Goal: Communication & Community: Answer question/provide support

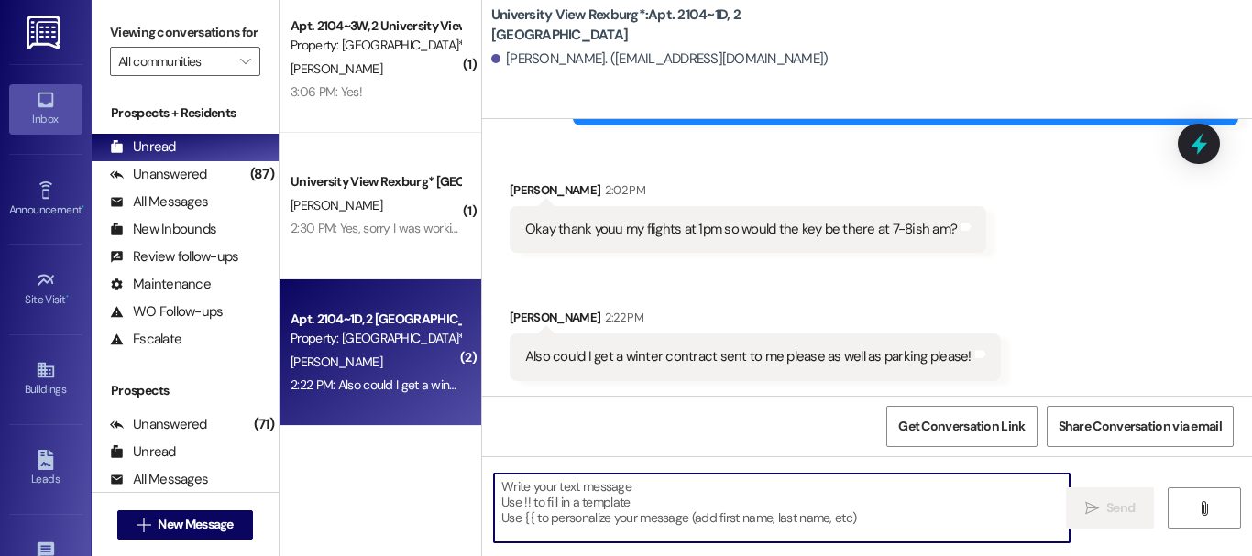
scroll to position [3, 0]
click at [615, 509] on textarea at bounding box center [782, 508] width 576 height 69
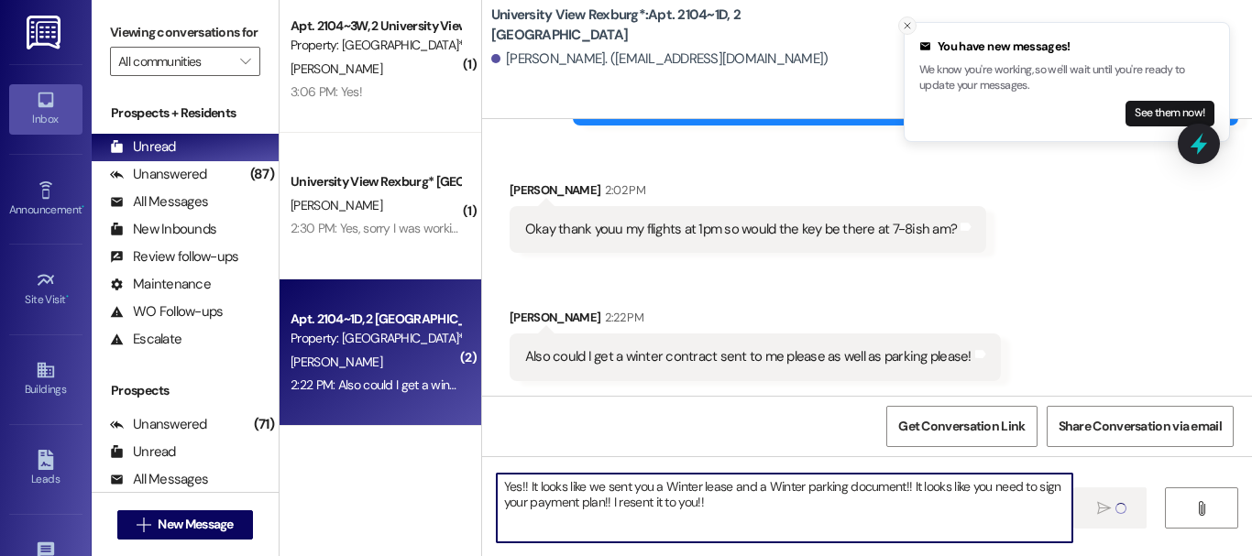
type textarea "Yes!! It looks like we sent you a Winter lease and a Winter parking document!! …"
click at [905, 27] on icon "Close toast" at bounding box center [907, 25] width 11 height 11
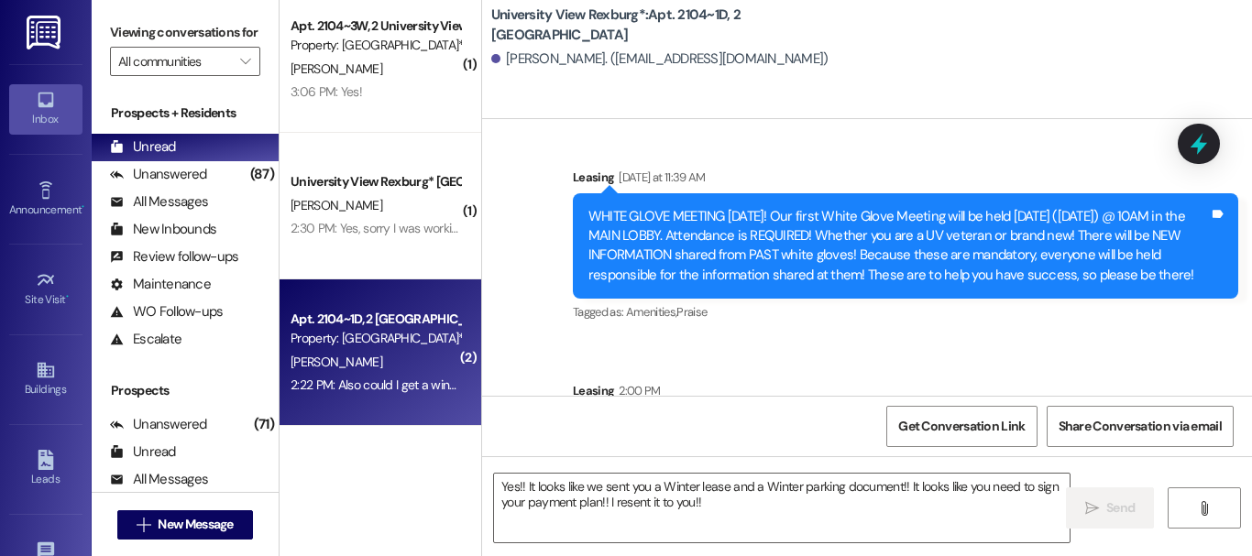
scroll to position [57195, 0]
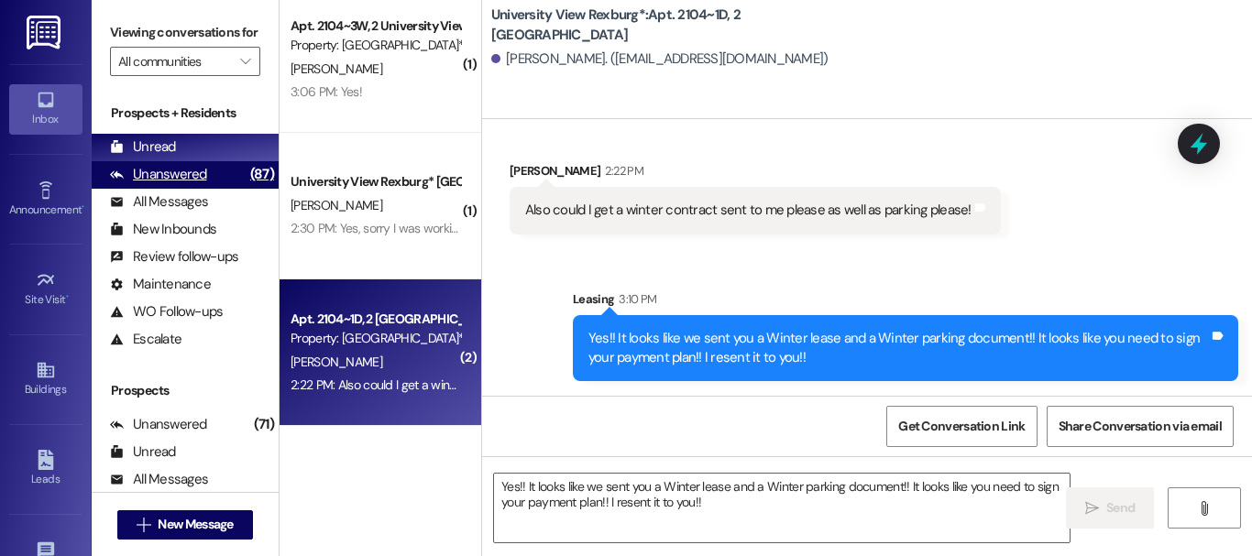
click at [177, 184] on div "Unanswered" at bounding box center [158, 174] width 97 height 19
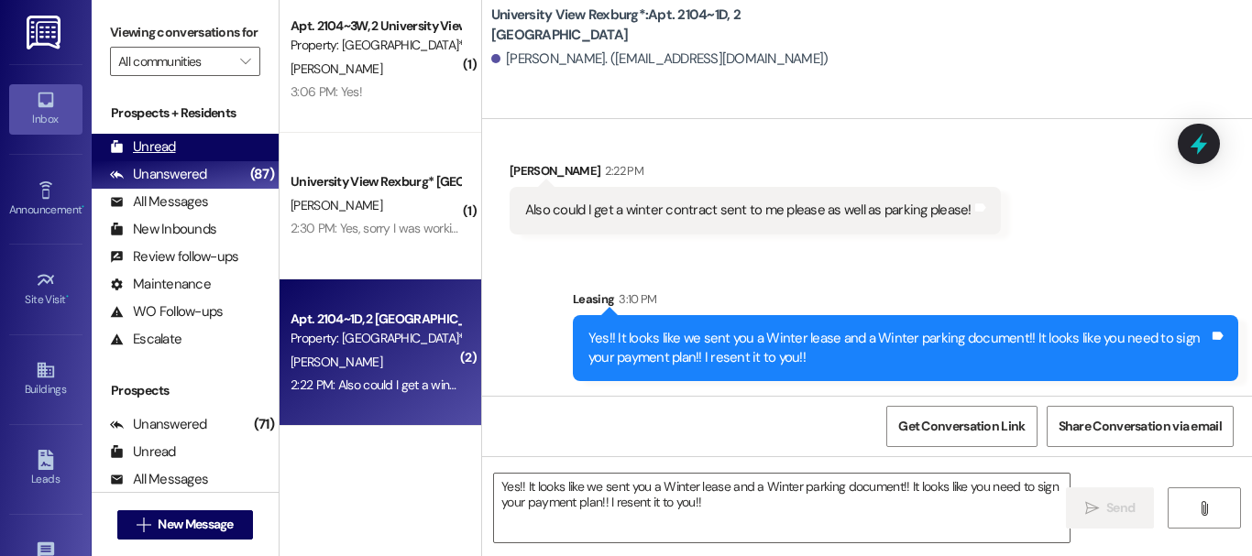
click at [182, 161] on div "Unread (0)" at bounding box center [185, 147] width 187 height 27
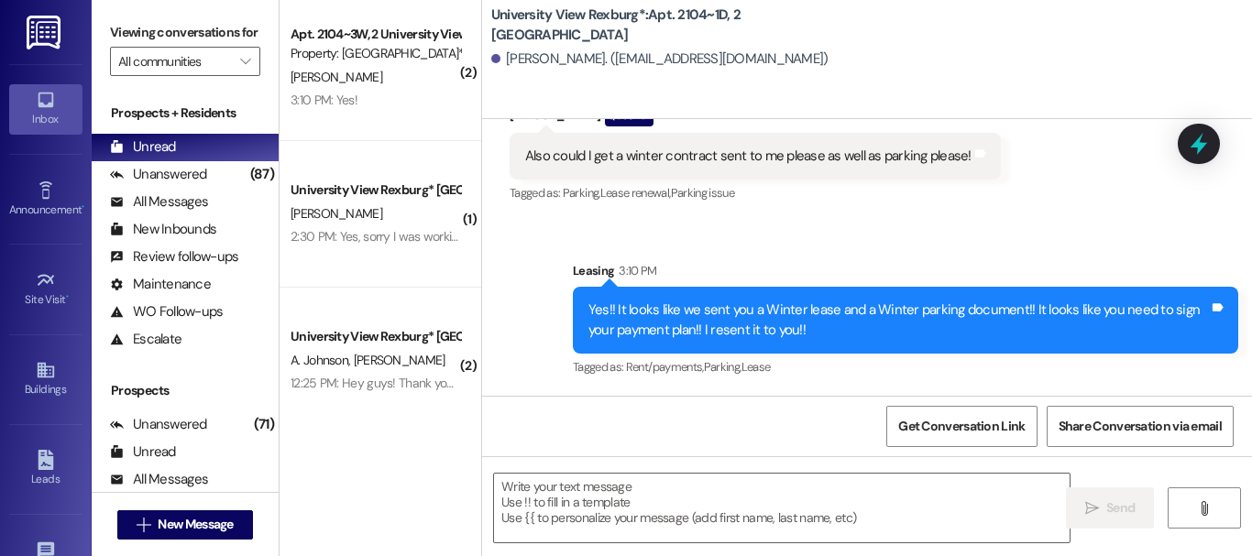
scroll to position [160, 0]
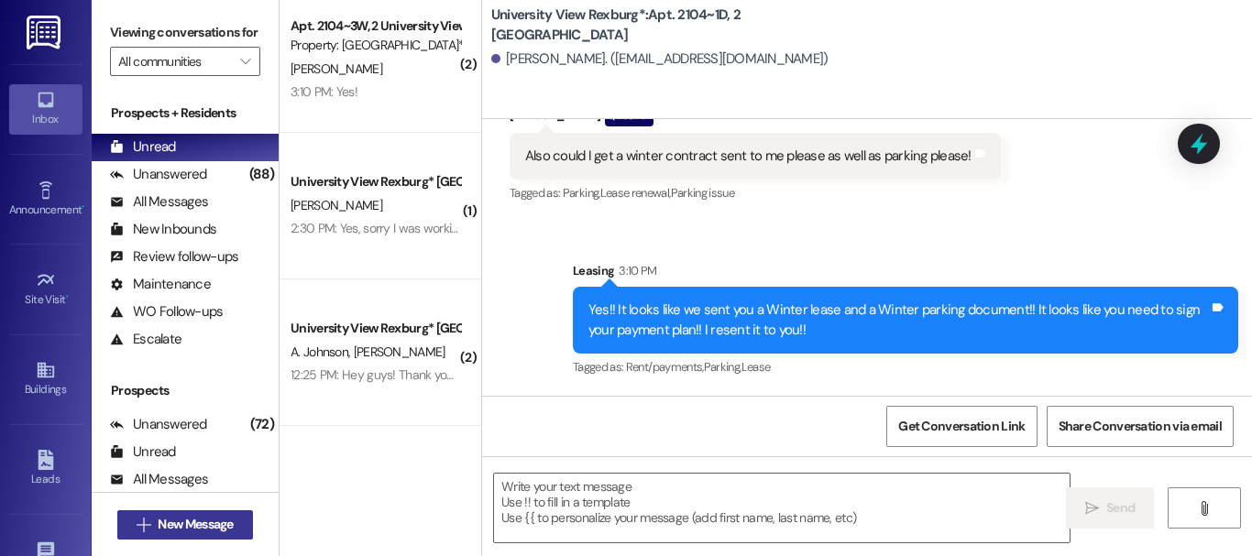
click at [197, 526] on span "New Message" at bounding box center [195, 524] width 75 height 19
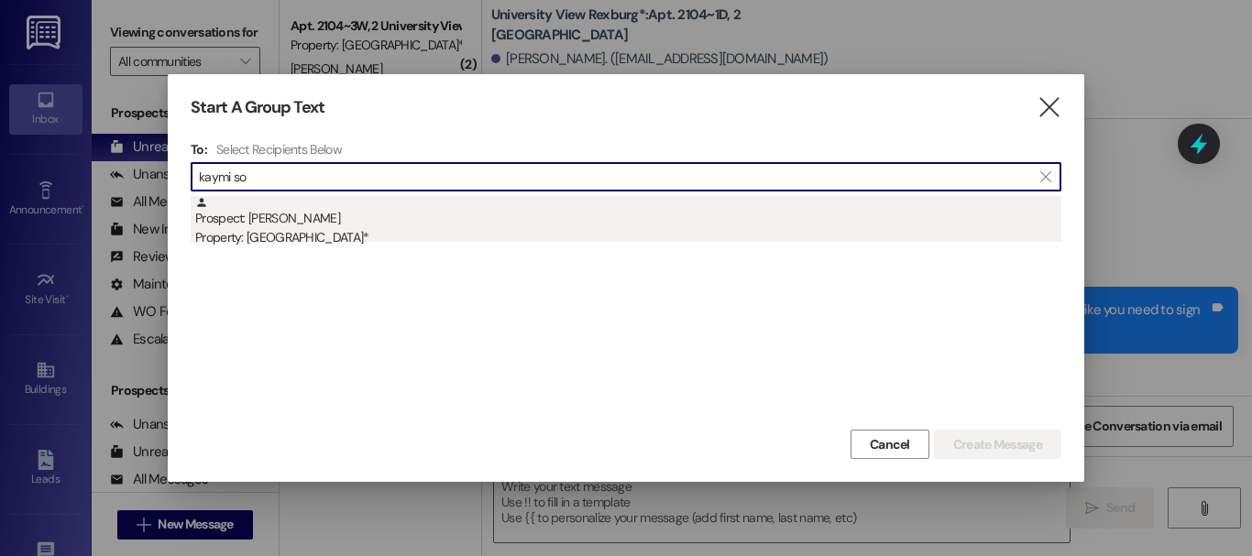
type input "kaymi so"
click at [301, 225] on div "Prospect: [PERSON_NAME] Property: University View Rexburg*" at bounding box center [628, 222] width 866 height 52
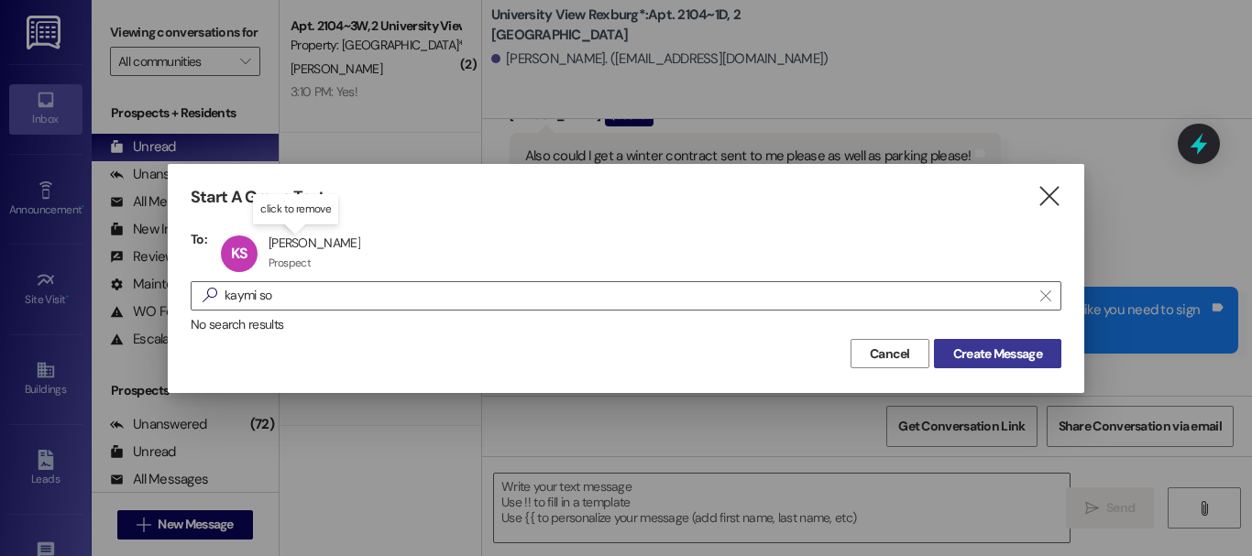
click at [1022, 350] on span "Create Message" at bounding box center [997, 354] width 89 height 19
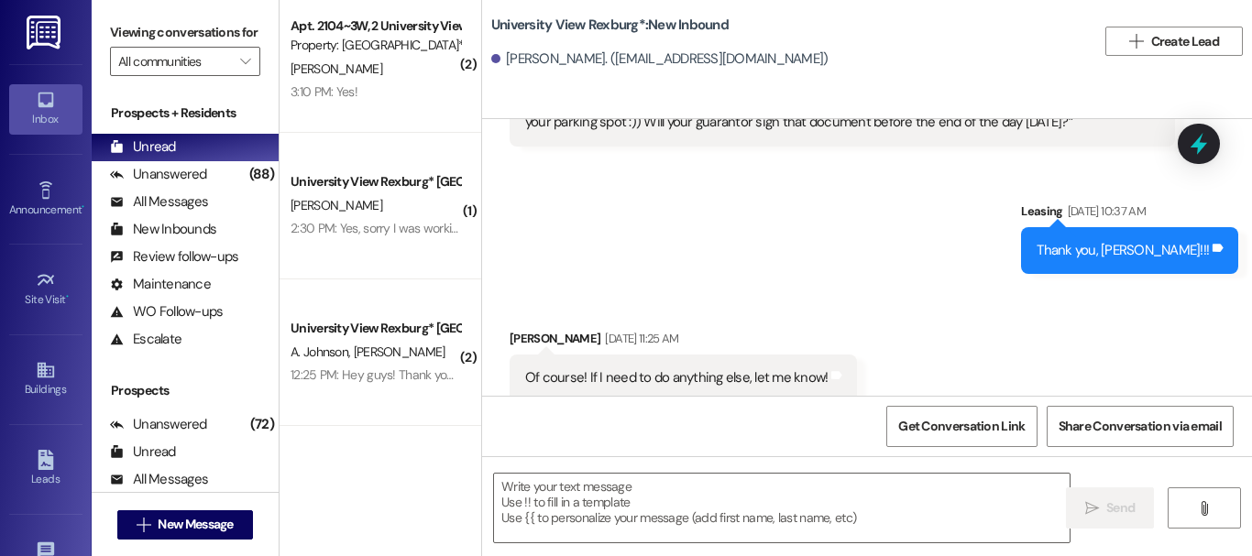
scroll to position [1159, 0]
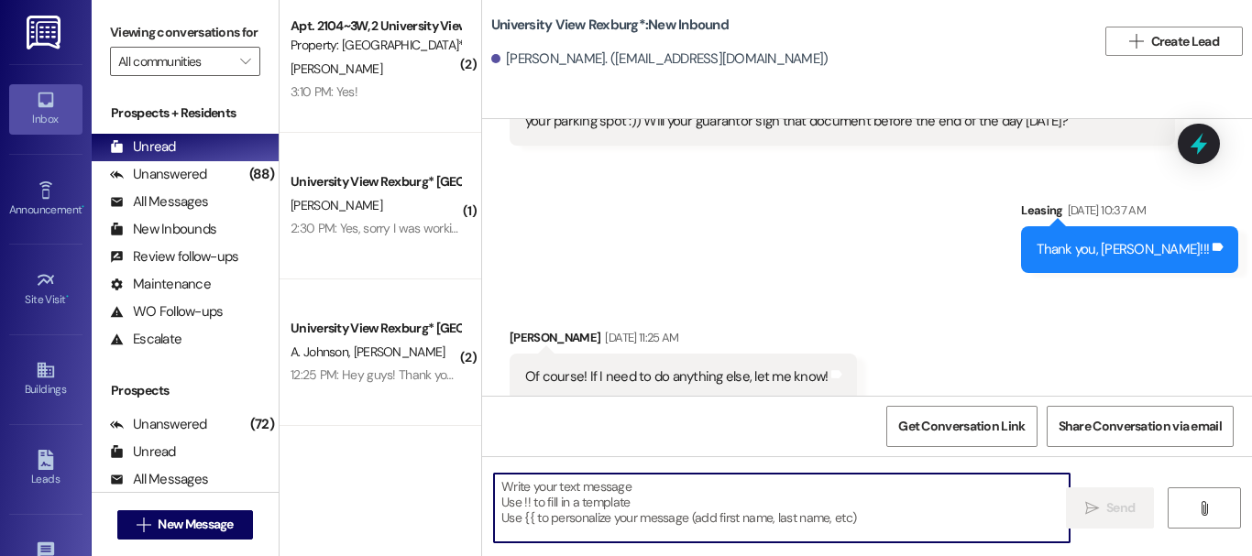
click at [610, 532] on textarea at bounding box center [782, 508] width 576 height 69
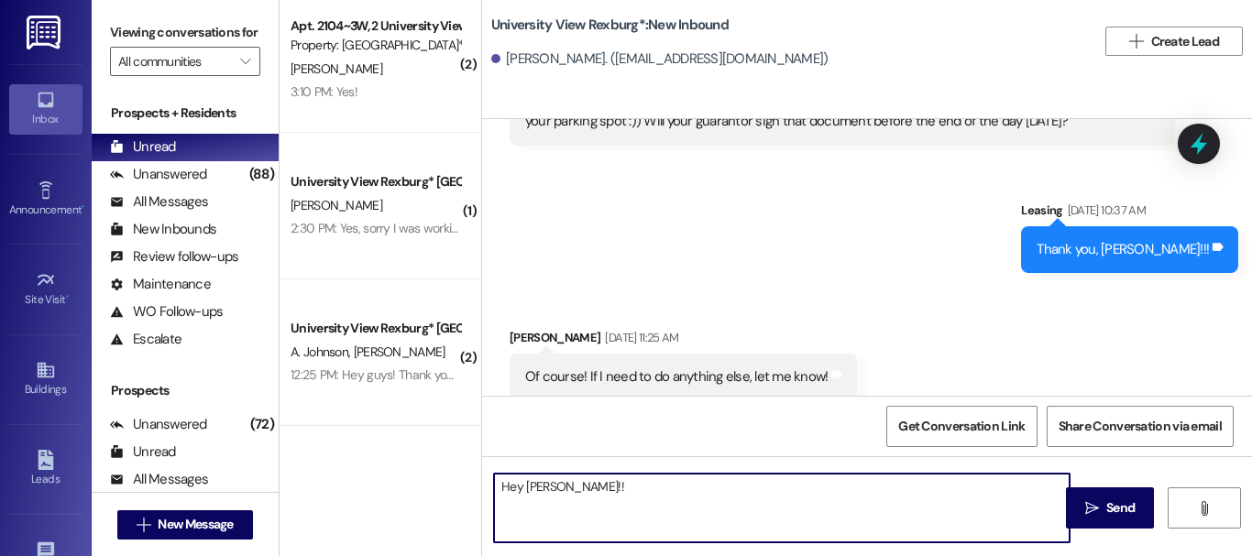
paste textarea "T"
click at [607, 495] on textarea "Hey [PERSON_NAME]!!" at bounding box center [782, 508] width 576 height 69
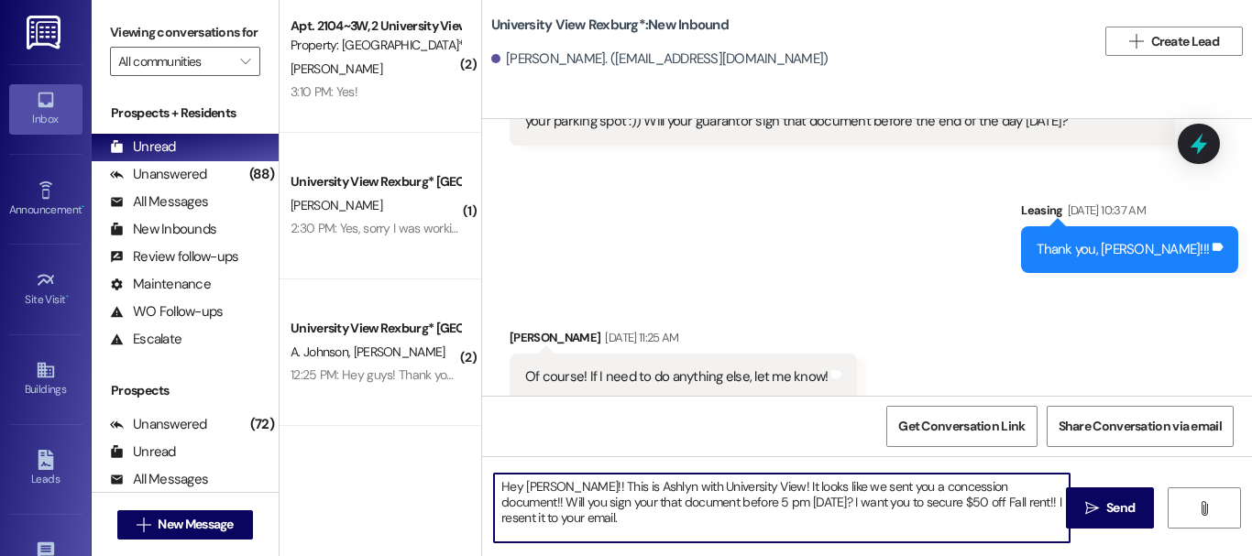
click at [607, 495] on textarea "Hey [PERSON_NAME]!! This is Ashlyn with University View! It looks like we sent …" at bounding box center [782, 508] width 576 height 69
drag, startPoint x: 607, startPoint y: 495, endPoint x: 605, endPoint y: 504, distance: 9.3
click at [605, 504] on textarea "Hey [PERSON_NAME]!! This is Ashlyn with University View! It looks like we sent …" at bounding box center [782, 508] width 576 height 69
type textarea "Hey [PERSON_NAME]!! This is Ashlyn with University View! It looks like we sent …"
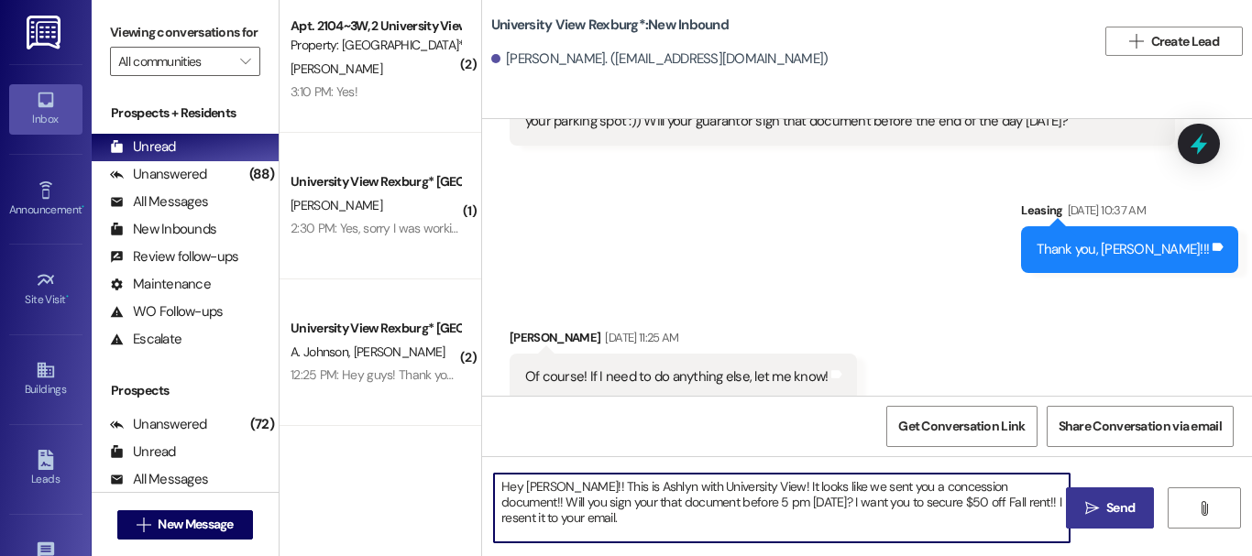
click at [1106, 506] on span "Send" at bounding box center [1120, 508] width 28 height 19
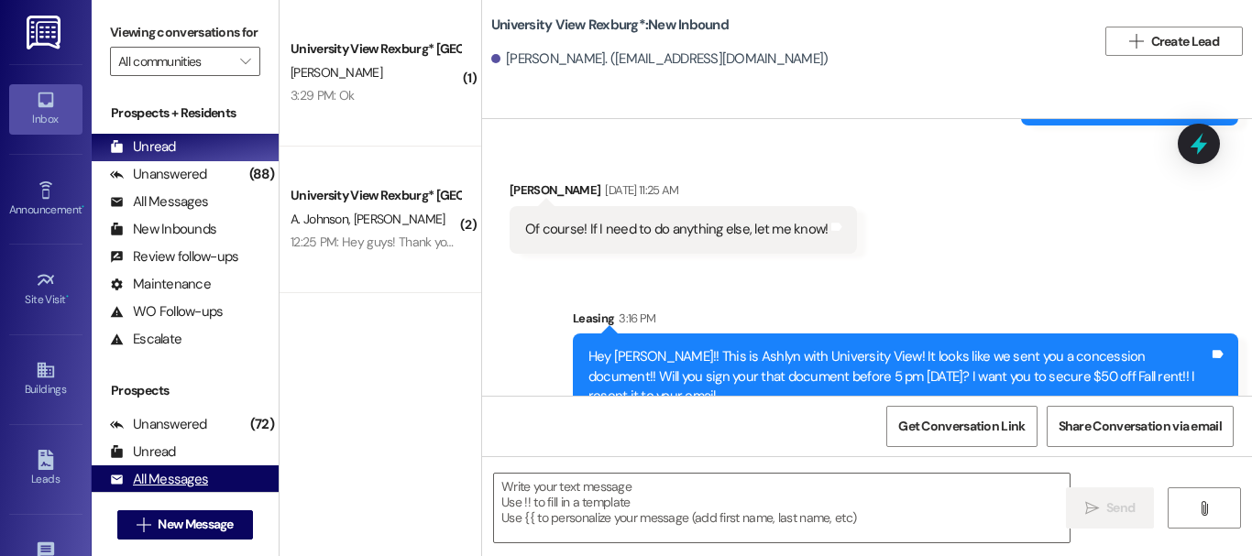
scroll to position [0, 0]
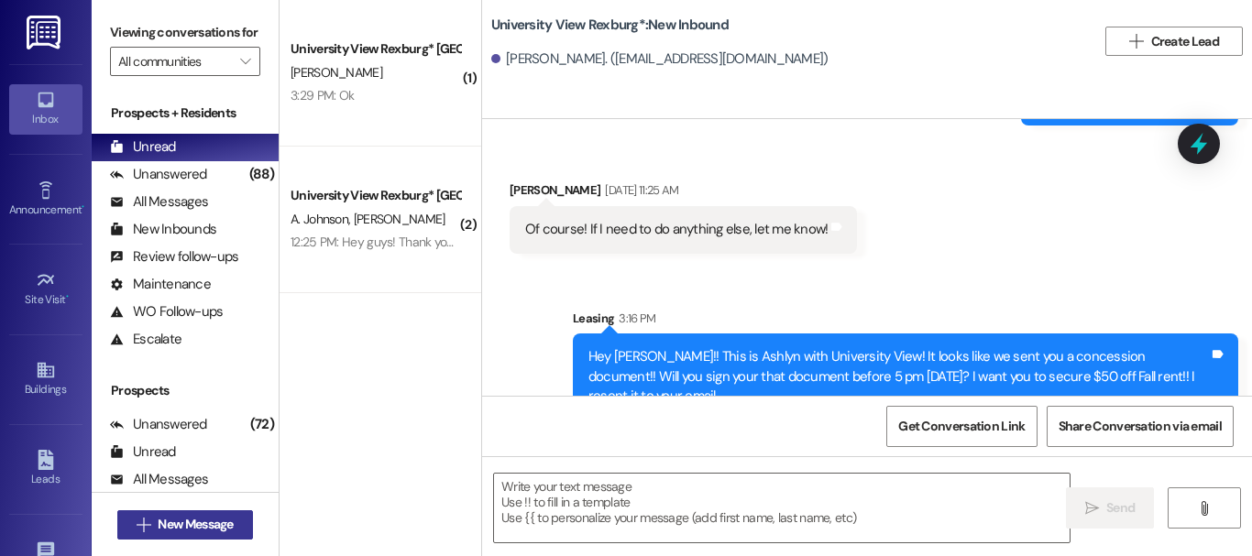
click at [211, 534] on button " New Message" at bounding box center [185, 524] width 136 height 29
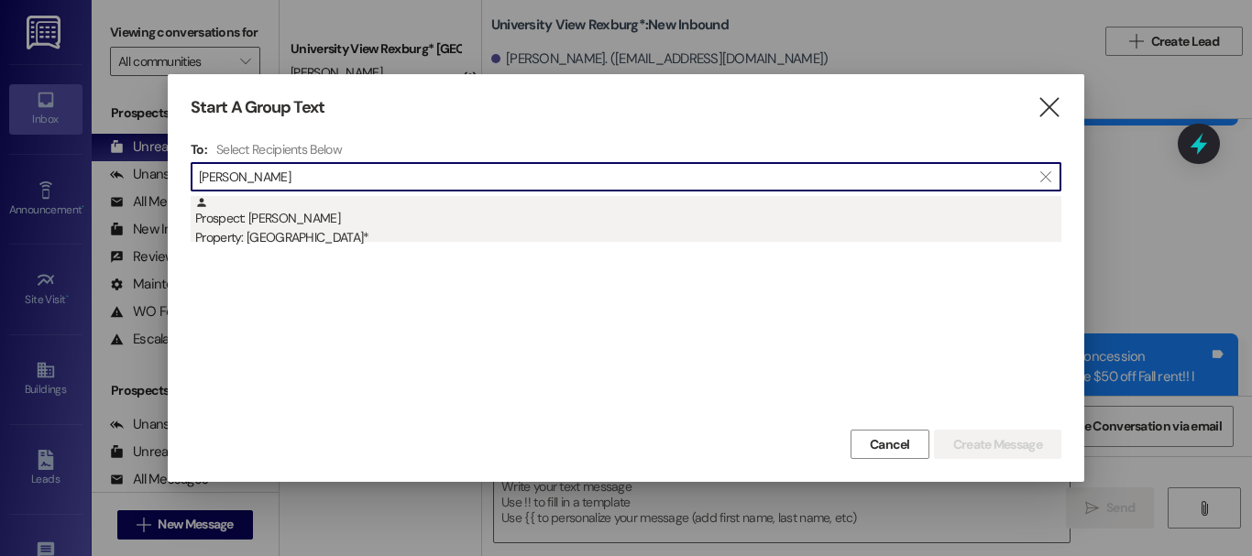
type input "[PERSON_NAME]"
click at [373, 246] on div "Property: [GEOGRAPHIC_DATA]*" at bounding box center [628, 237] width 866 height 19
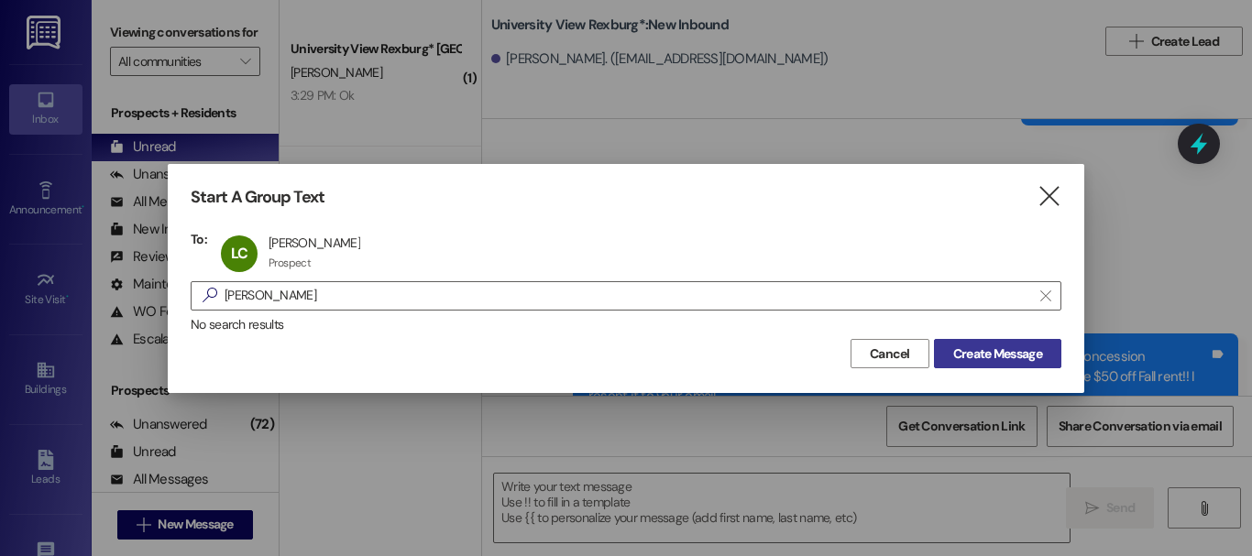
click at [994, 347] on span "Create Message" at bounding box center [997, 354] width 89 height 19
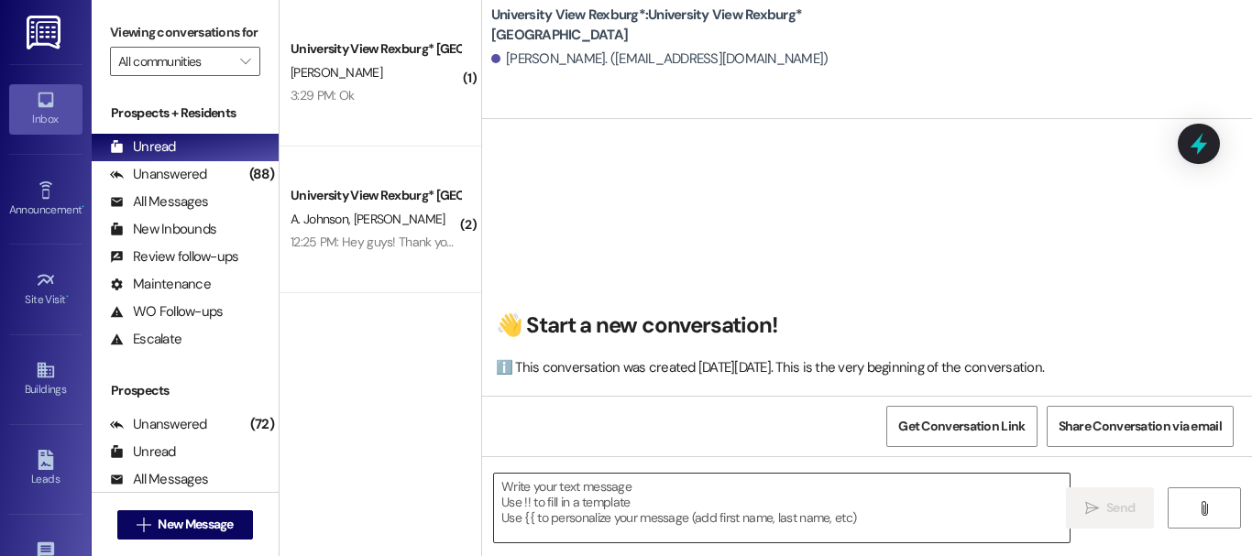
click at [576, 506] on textarea at bounding box center [782, 508] width 576 height 69
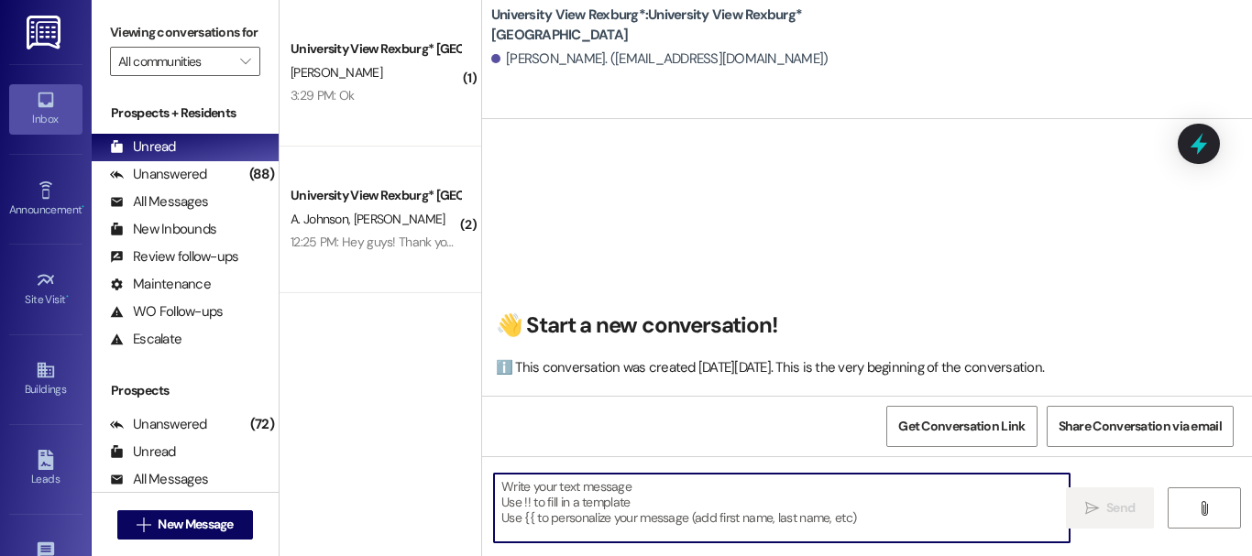
paste textarea "Hey [PERSON_NAME]!! This is Ashlyn with University View! It looks like we sent …"
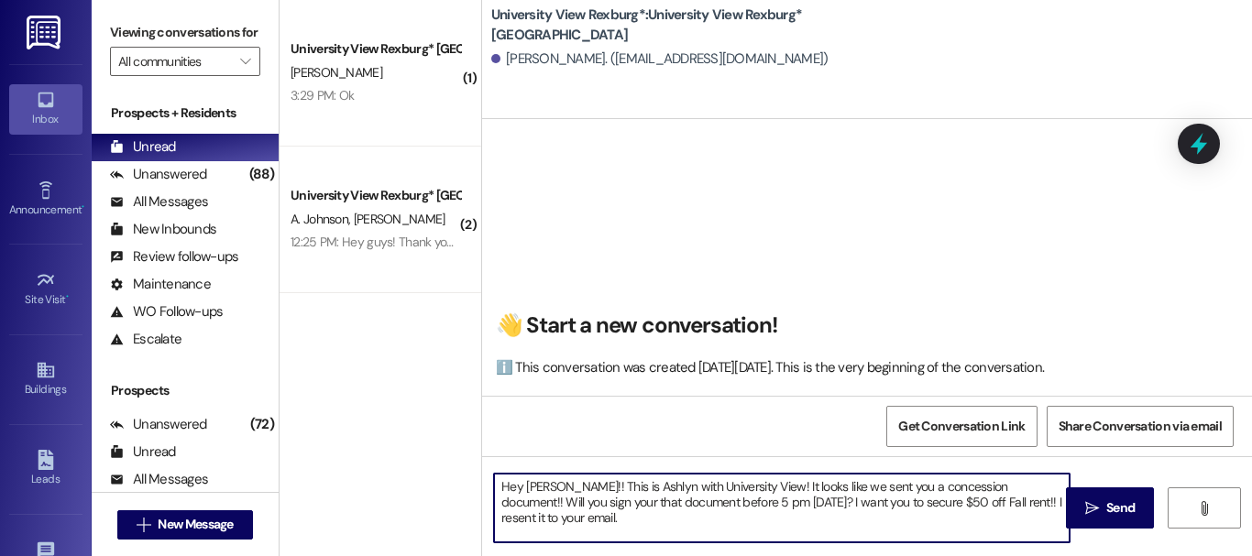
click at [554, 482] on textarea "Hey [PERSON_NAME]!! This is Ashlyn with University View! It looks like we sent …" at bounding box center [782, 508] width 576 height 69
click at [871, 502] on textarea "Hey [PERSON_NAME]!! This is Ashlyn with University View! It looks like we sent …" at bounding box center [782, 508] width 576 height 69
type textarea "Hey [PERSON_NAME]!! This is Ashlyn with University View! It looks like we sent …"
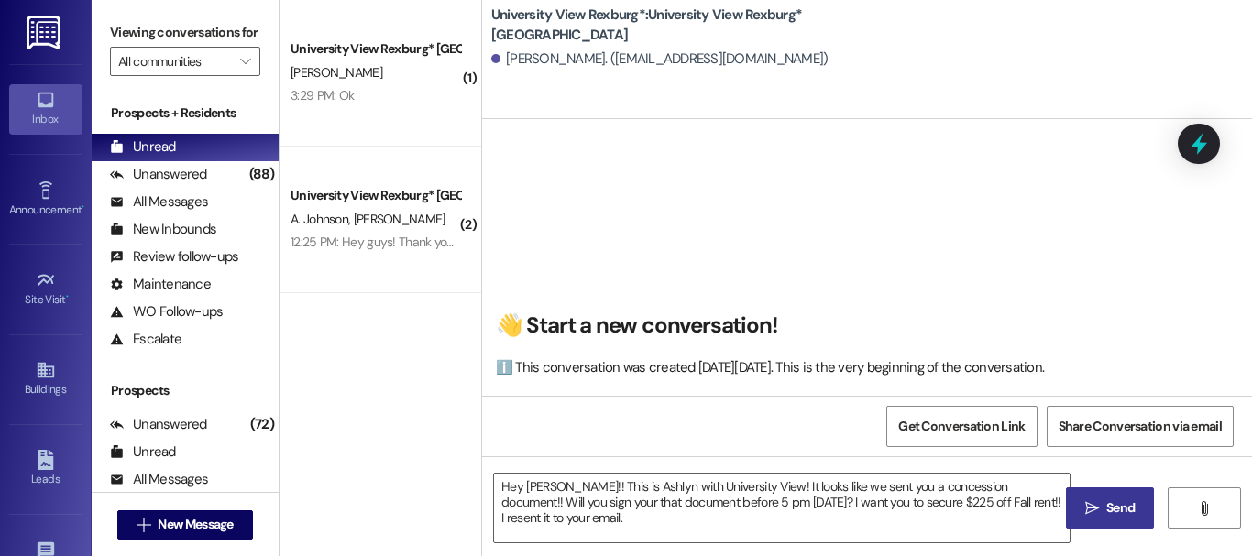
click at [1106, 510] on span "Send" at bounding box center [1120, 508] width 28 height 19
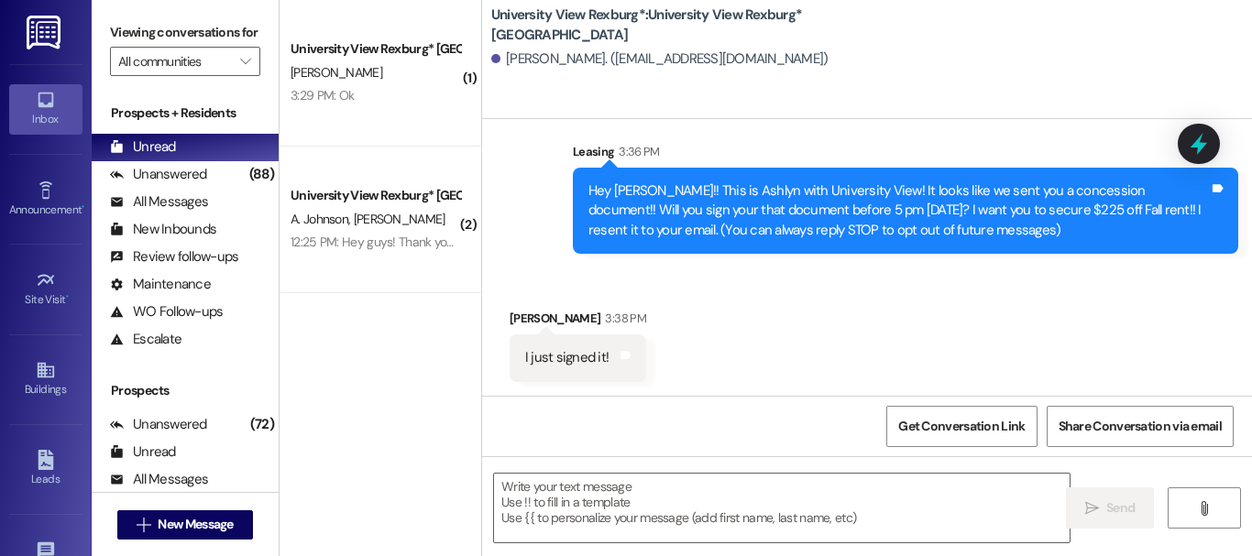
scroll to position [34, 0]
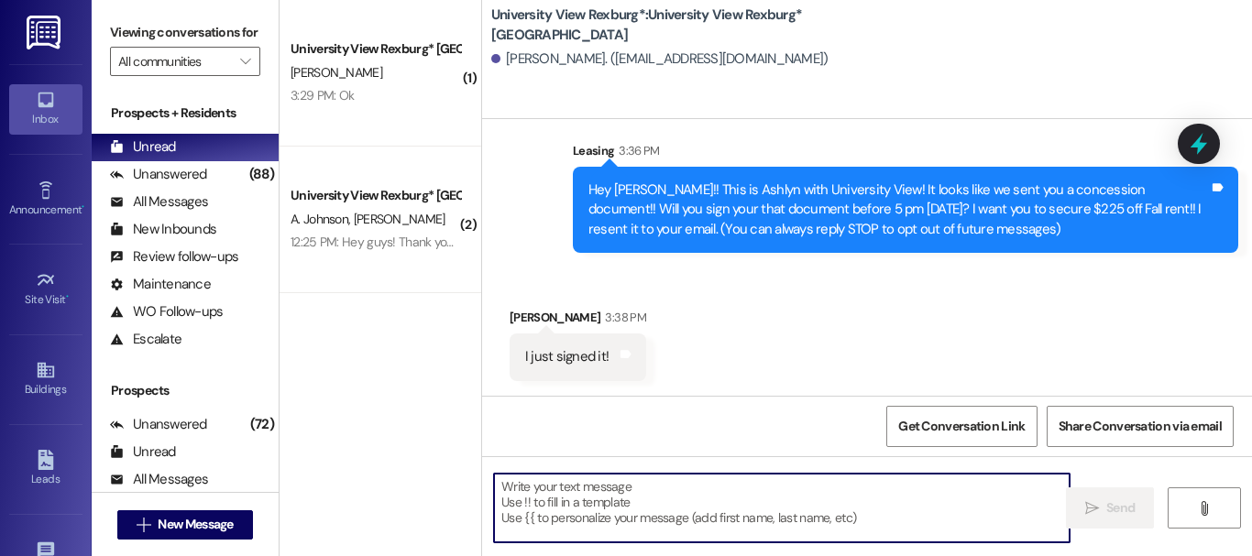
click at [617, 512] on textarea at bounding box center [782, 508] width 576 height 69
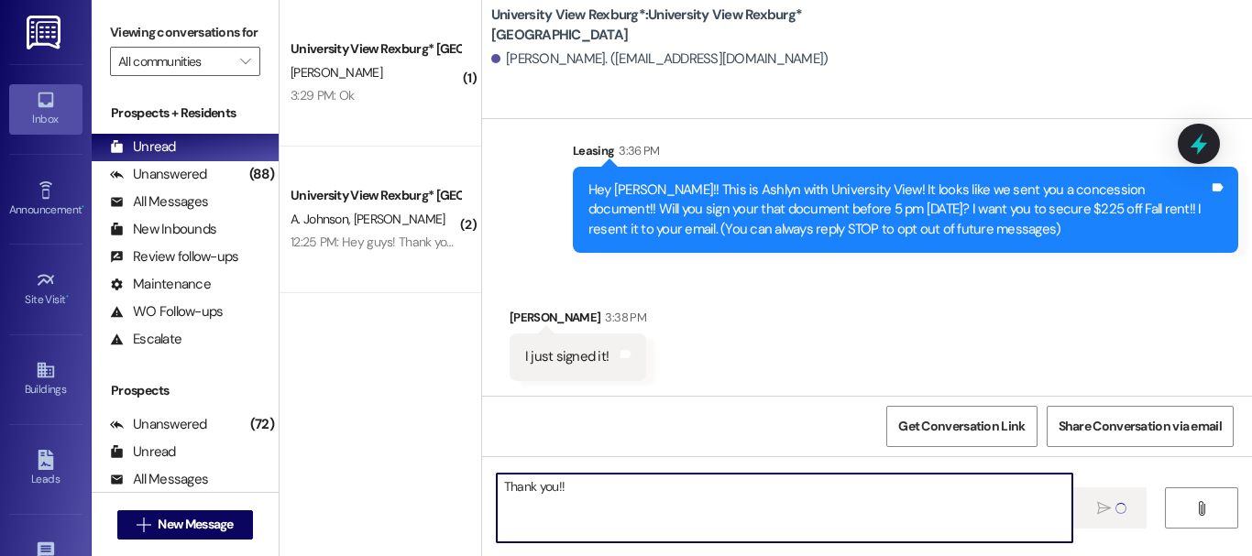
type textarea "Thank you!!"
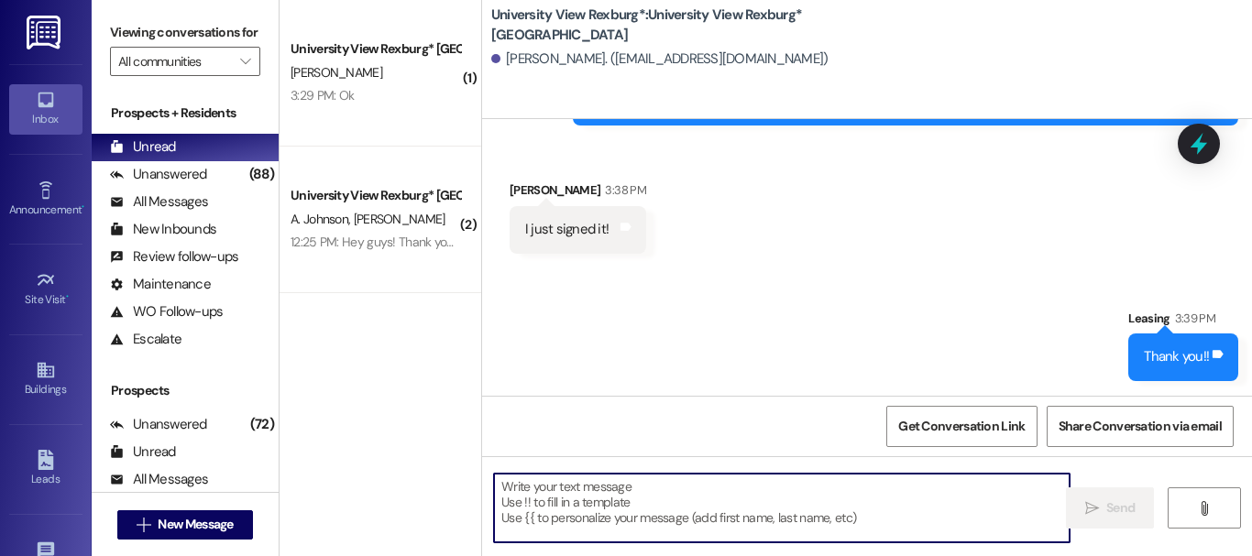
scroll to position [3, 0]
click at [192, 529] on span "New Message" at bounding box center [195, 524] width 75 height 19
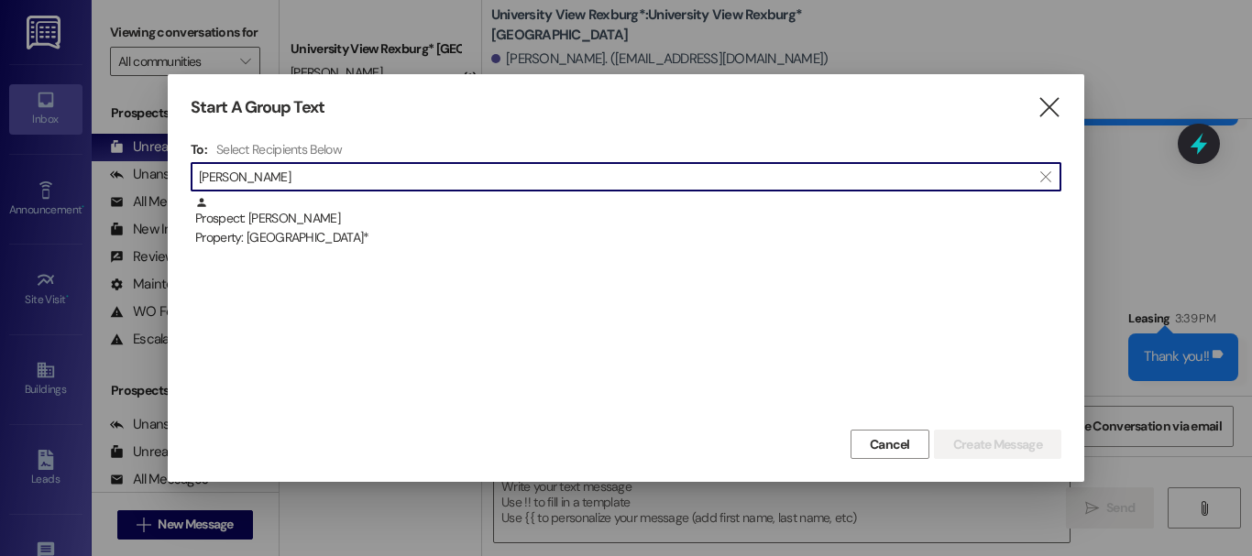
type input "[PERSON_NAME]"
click at [324, 232] on div "Property: [GEOGRAPHIC_DATA]*" at bounding box center [628, 237] width 866 height 19
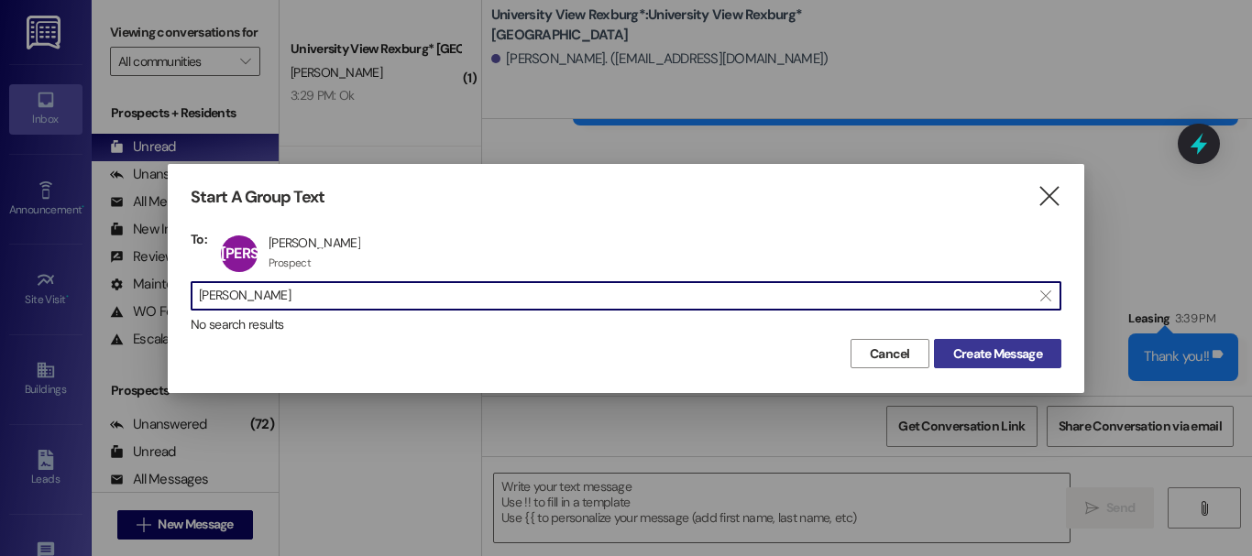
click at [1010, 349] on span "Create Message" at bounding box center [997, 354] width 89 height 19
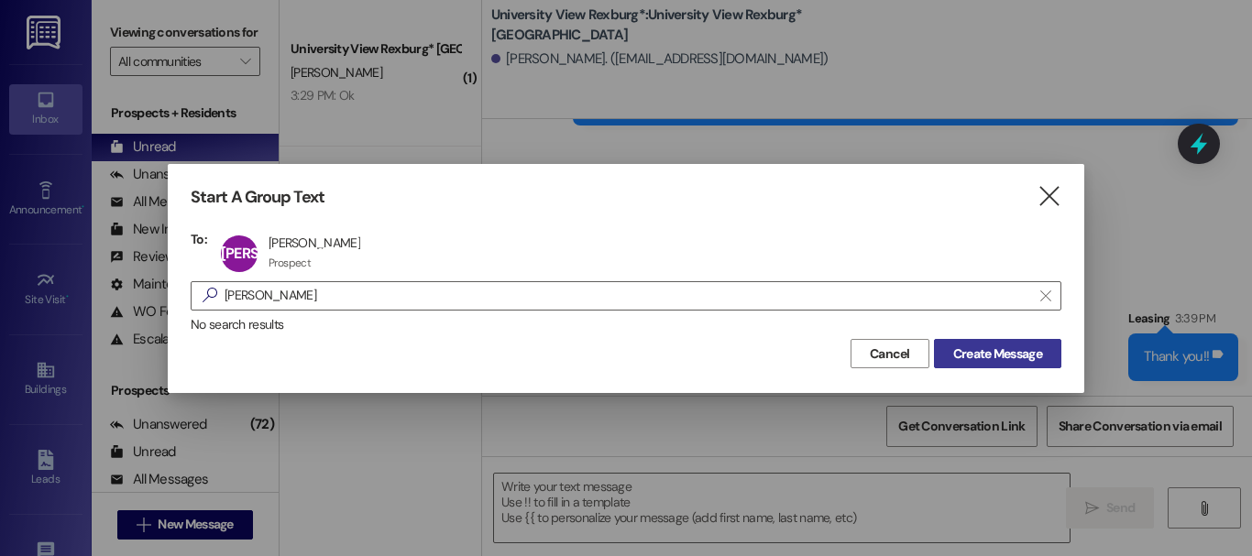
click at [1004, 356] on span "Create Message" at bounding box center [997, 354] width 89 height 19
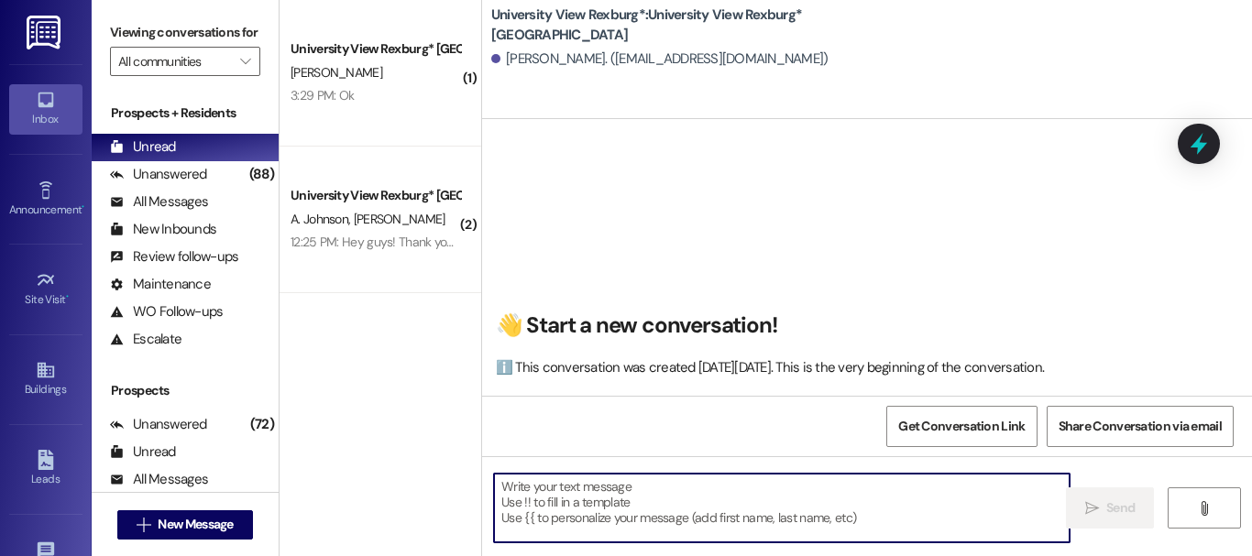
click at [610, 514] on textarea at bounding box center [782, 508] width 576 height 69
paste textarea "Hey [PERSON_NAME]!! This is Ashlyn with University View! It looks like we sent …"
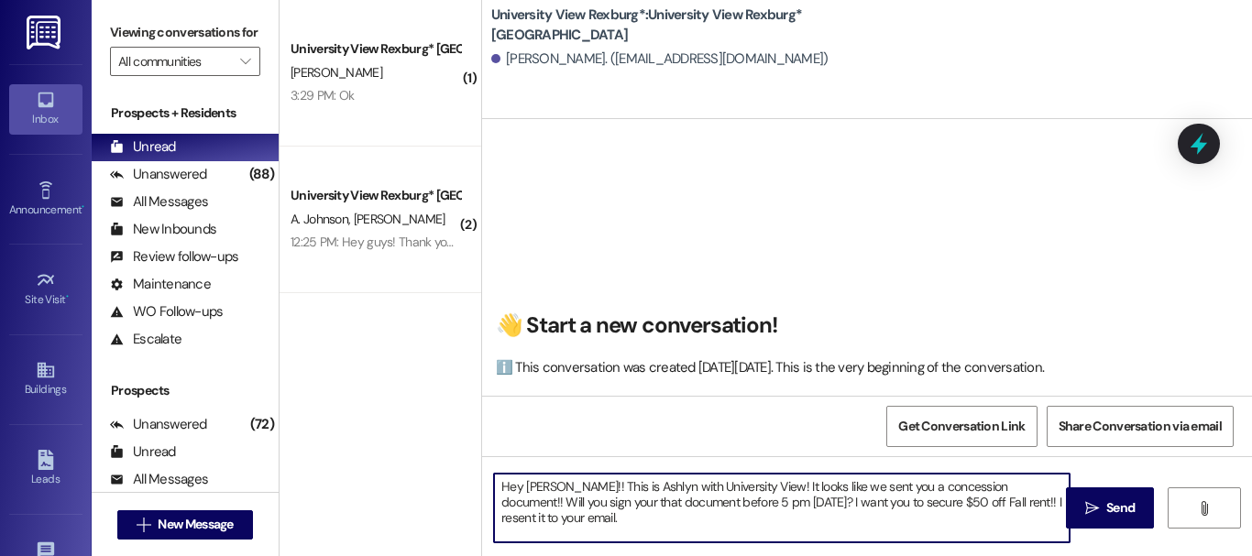
click at [554, 477] on textarea "Hey [PERSON_NAME]!! This is Ashlyn with University View! It looks like we sent …" at bounding box center [782, 508] width 576 height 69
type textarea "Hey [PERSON_NAME]!! This is Ashlyn with University View! It looks like we sent …"
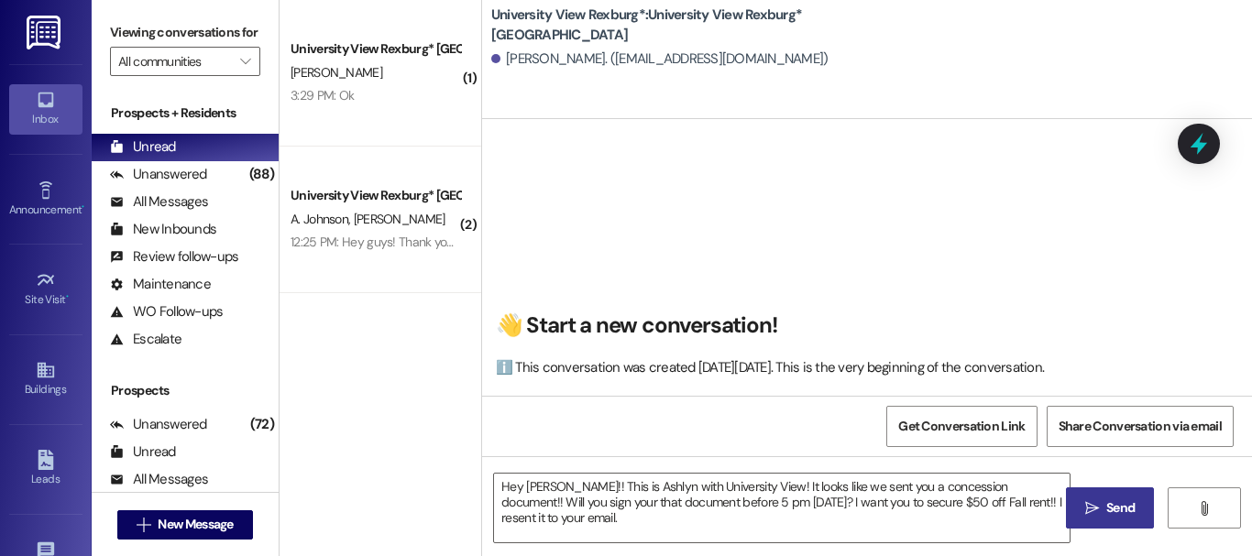
click at [1082, 495] on button " Send" at bounding box center [1110, 508] width 89 height 41
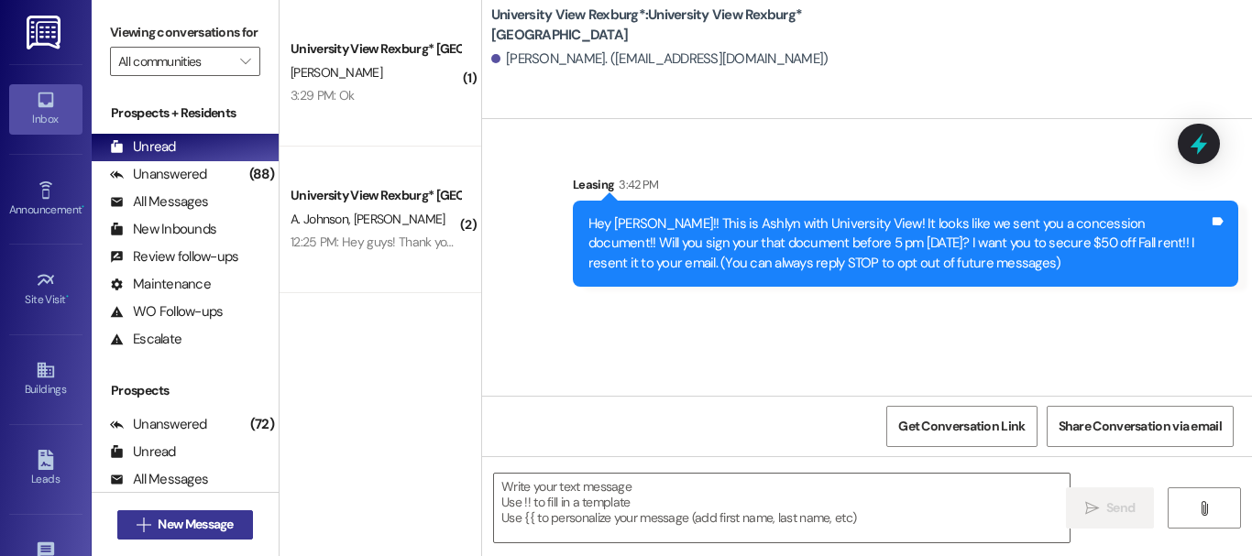
click at [198, 521] on span "New Message" at bounding box center [195, 524] width 75 height 19
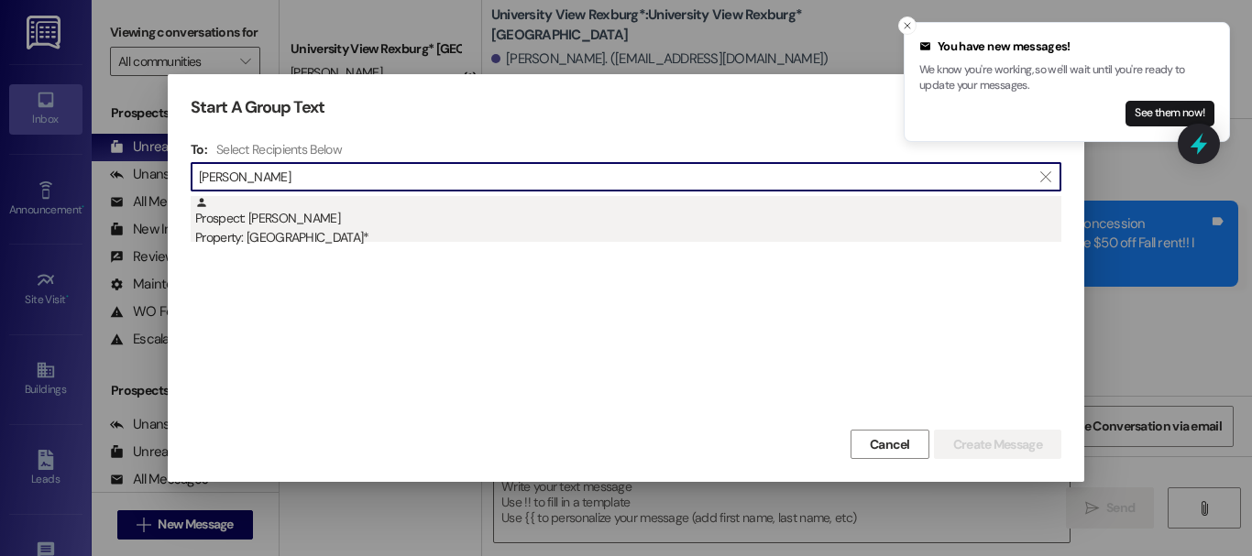
type input "[PERSON_NAME]"
click at [696, 240] on div "Property: [GEOGRAPHIC_DATA]*" at bounding box center [628, 237] width 866 height 19
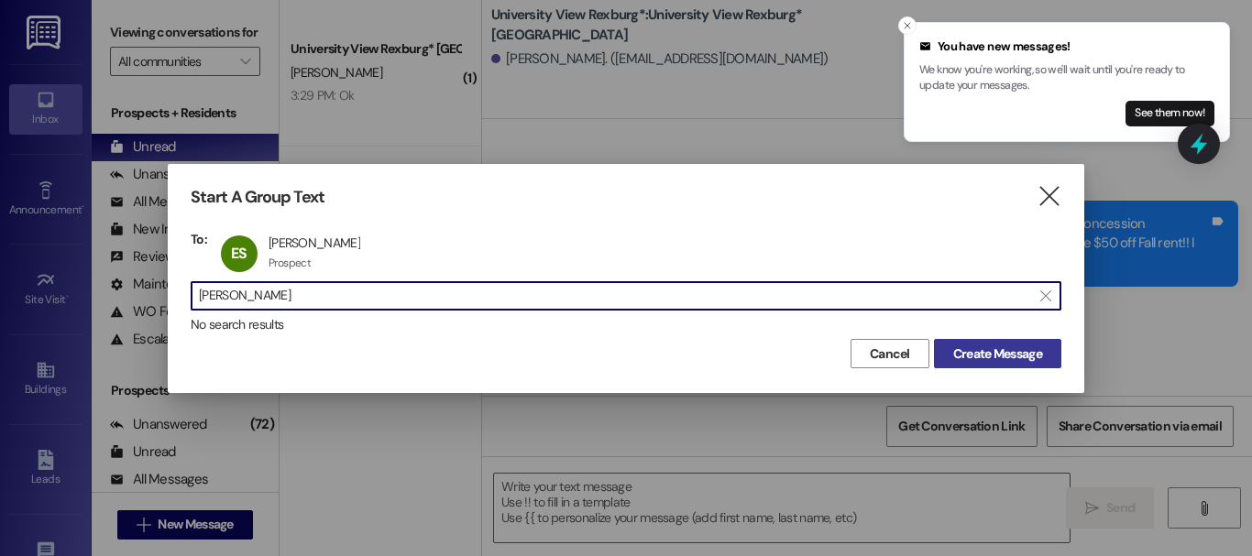
click at [1025, 353] on span "Create Message" at bounding box center [997, 354] width 89 height 19
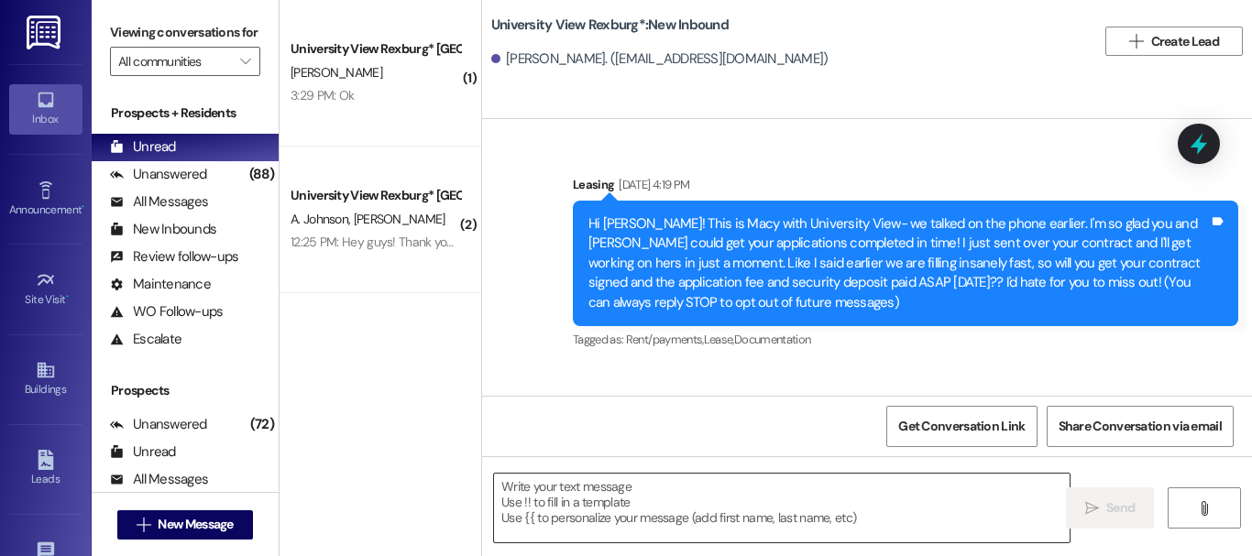
click at [620, 511] on textarea at bounding box center [782, 508] width 576 height 69
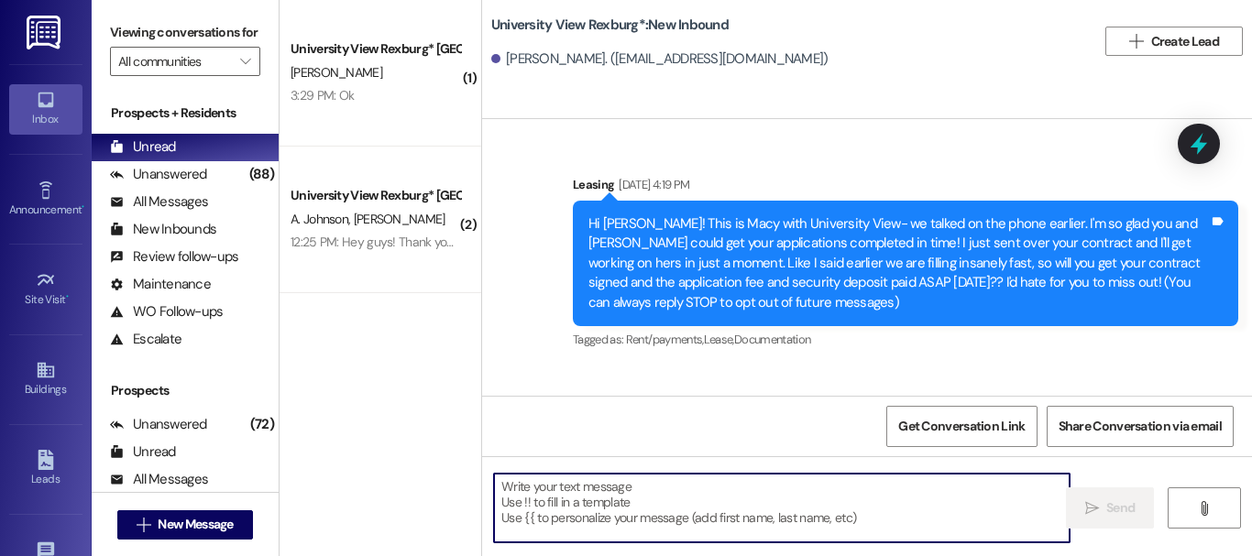
paste textarea "Hey [PERSON_NAME]!! This is Ashlyn with University View! It looks like we sent …"
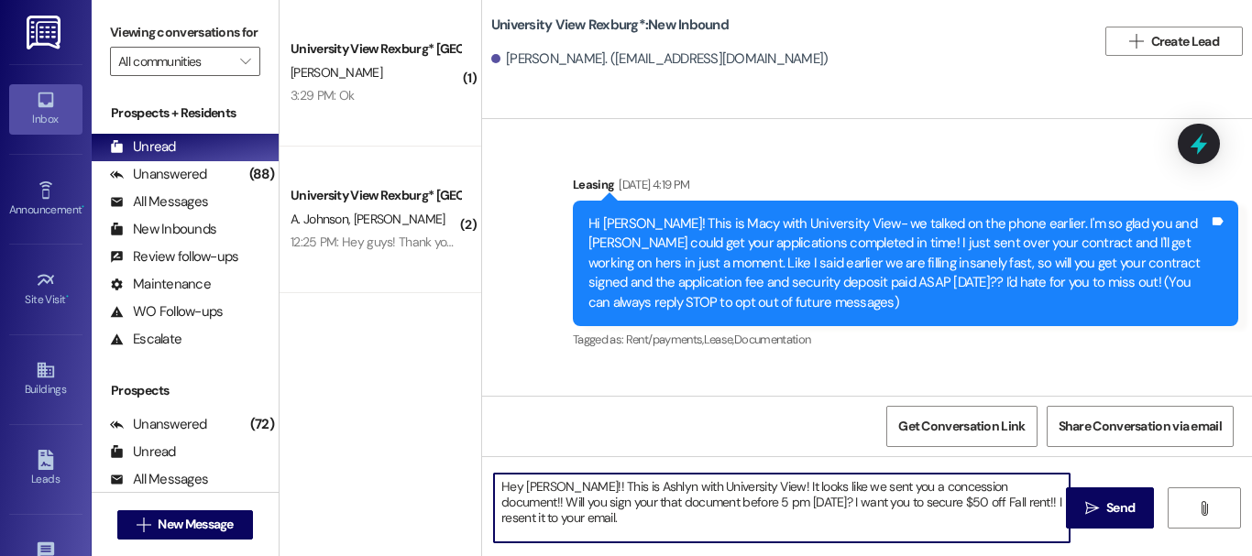
click at [550, 488] on textarea "Hey [PERSON_NAME]!! This is Ashlyn with University View! It looks like we sent …" at bounding box center [782, 508] width 576 height 69
type textarea "Hey [PERSON_NAME]!! This is Ashlyn with University View! It looks like we sent …"
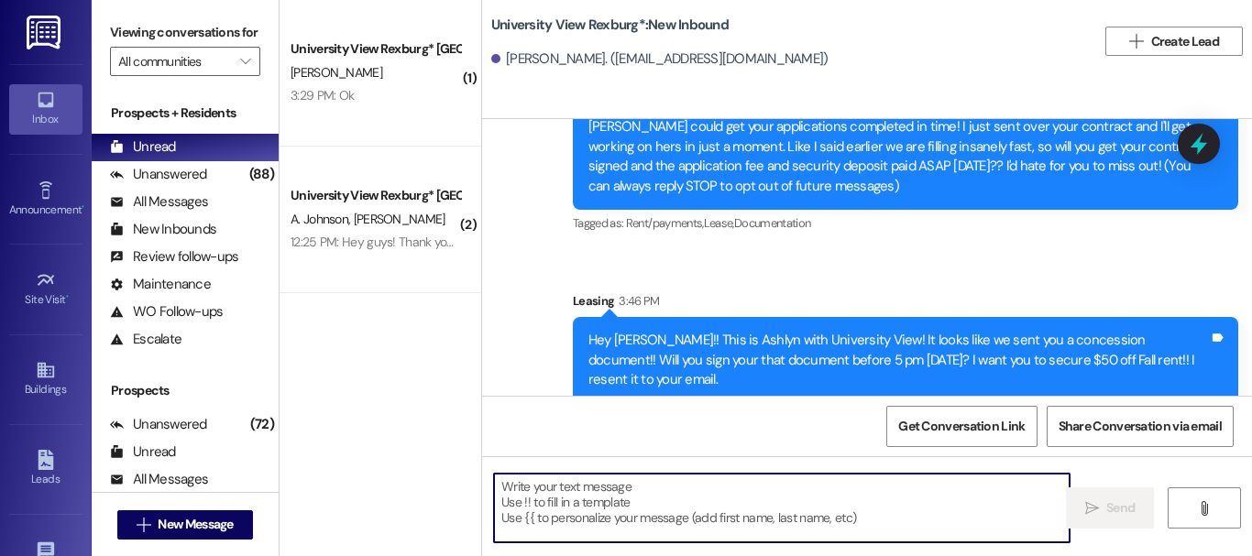
scroll to position [119, 0]
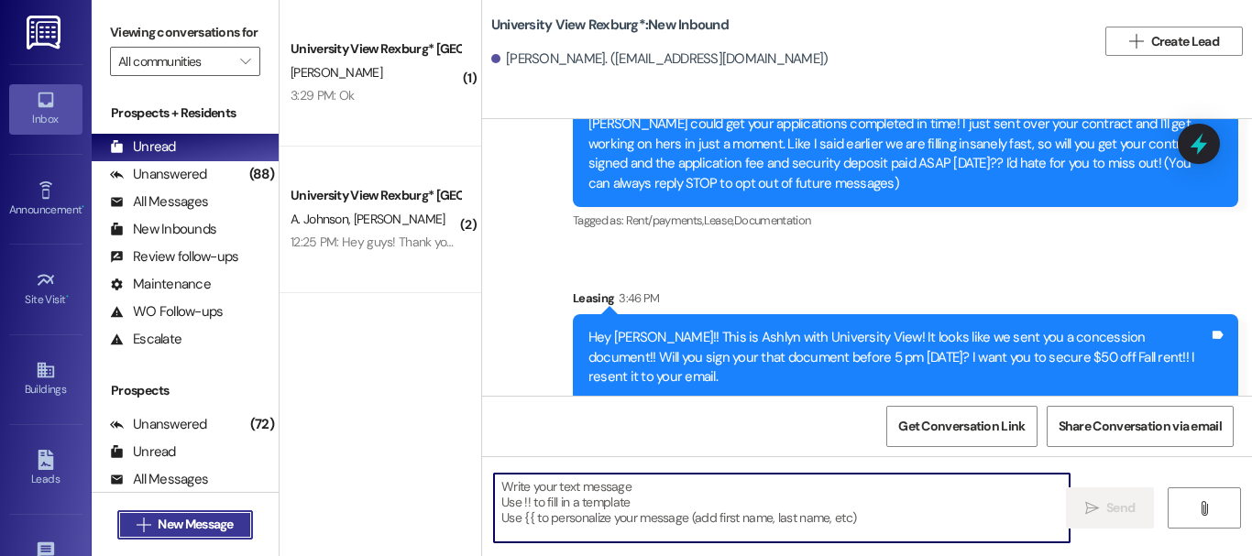
click at [230, 523] on span "New Message" at bounding box center [195, 524] width 75 height 19
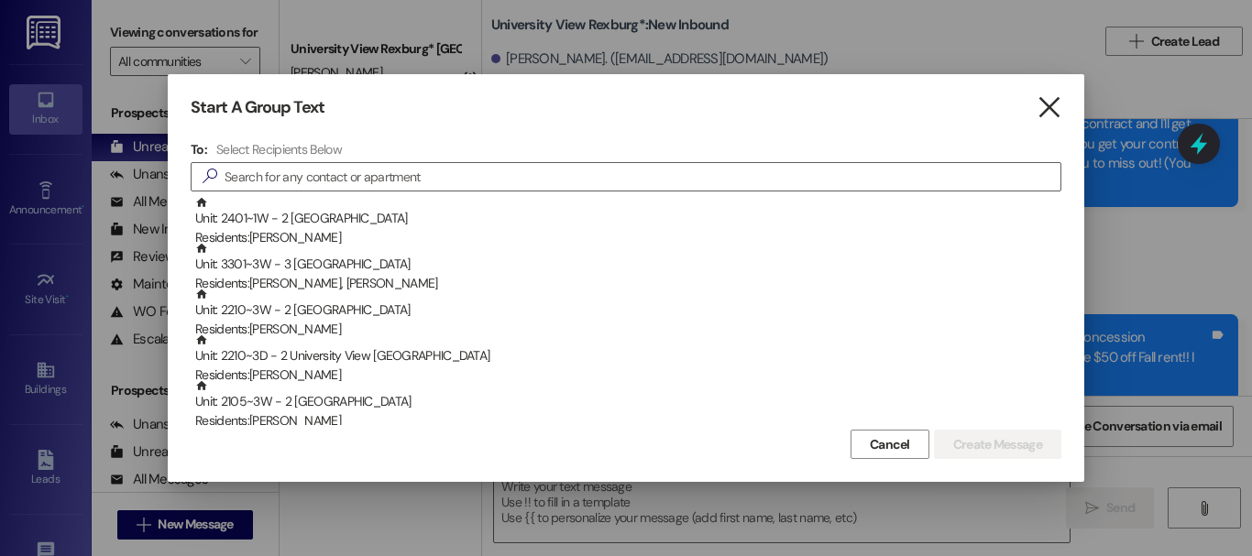
click at [1038, 106] on icon "" at bounding box center [1049, 107] width 25 height 19
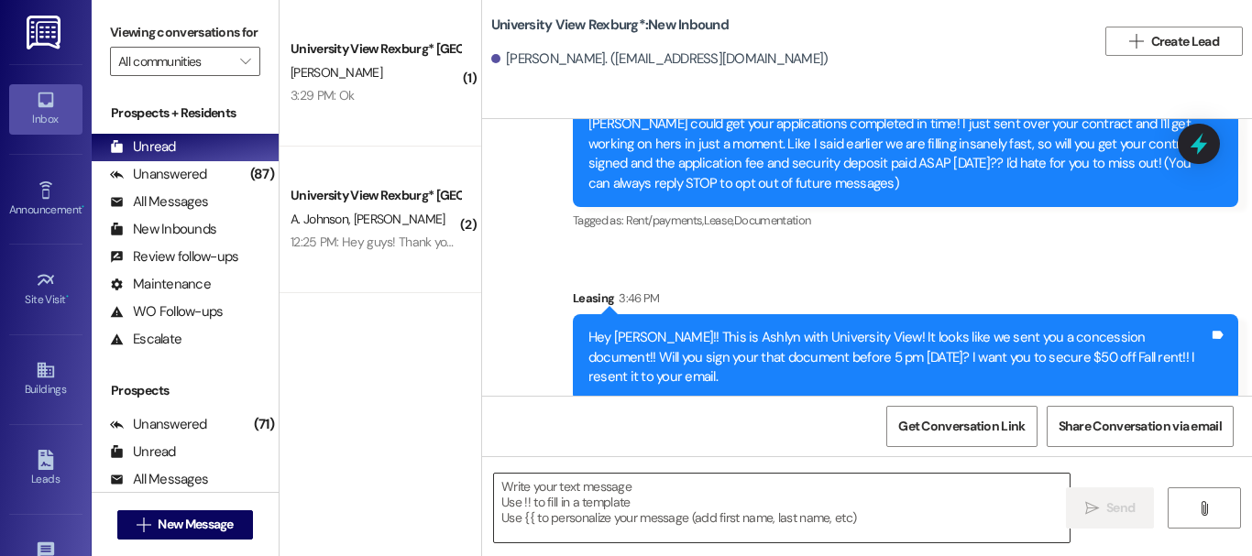
click at [614, 503] on textarea at bounding box center [782, 508] width 576 height 69
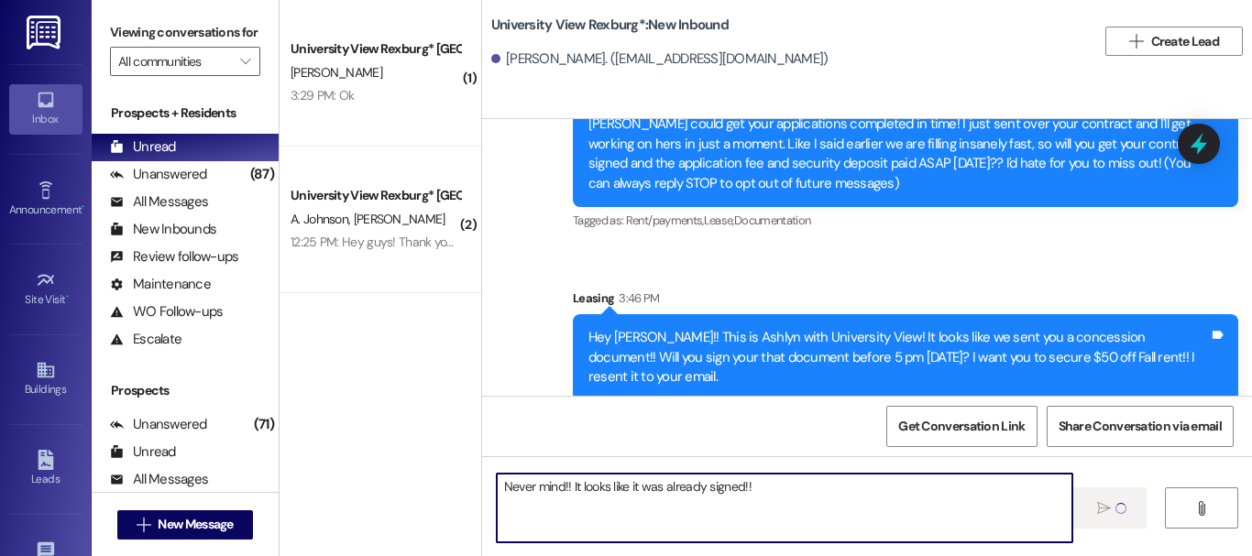
type textarea "Never mind!! It looks like it was already signed!!"
